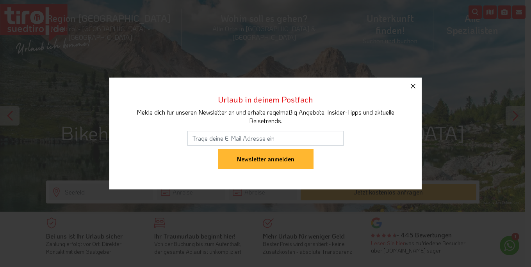
click at [413, 85] on icon "button" at bounding box center [412, 86] width 9 height 9
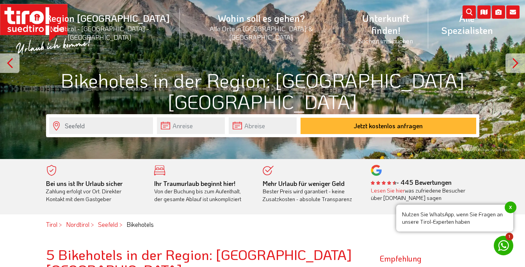
scroll to position [53, 0]
click at [143, 123] on input "Seefeld" at bounding box center [101, 125] width 104 height 17
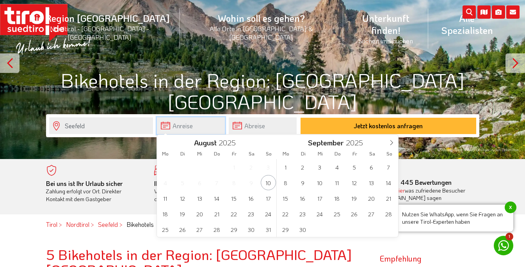
click at [180, 124] on input "text" at bounding box center [191, 125] width 68 height 17
click at [302, 183] on span "9" at bounding box center [302, 182] width 15 height 15
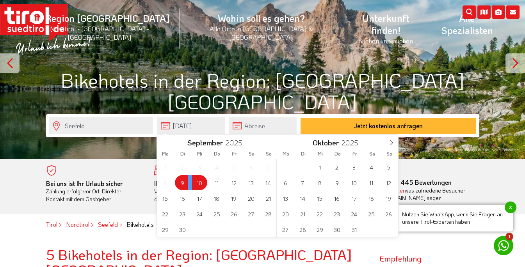
click at [202, 183] on span "10" at bounding box center [199, 182] width 15 height 15
type input "[DATE]"
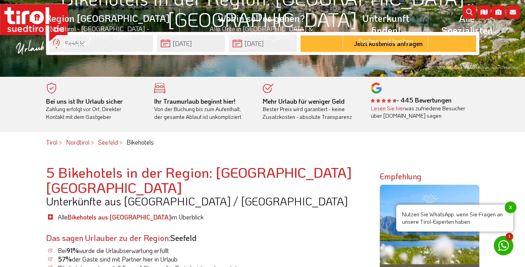
scroll to position [97, 0]
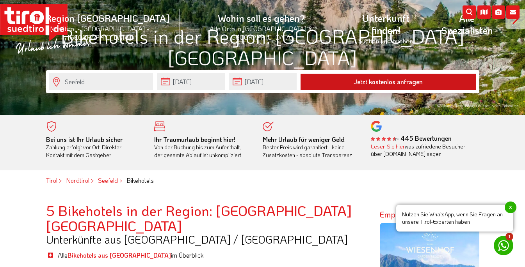
click at [331, 83] on button "Jetzt kostenlos anfragen" at bounding box center [388, 82] width 176 height 16
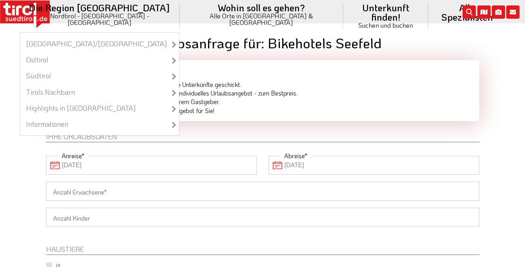
click at [119, 10] on li "Die Region Tirol Nordtirol - Südtirol - Osttirol Tirol/Nordtirol Tirol/Nordtiro…" at bounding box center [100, 16] width 160 height 32
